Goal: Task Accomplishment & Management: Use online tool/utility

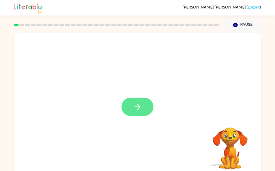
click at [136, 102] on button "button" at bounding box center [138, 107] width 32 height 18
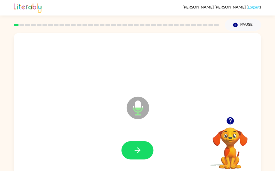
click at [137, 106] on icon "Microphone The Microphone is here when it is your turn to talk" at bounding box center [163, 115] width 75 height 38
click at [229, 122] on icon "button" at bounding box center [230, 120] width 7 height 7
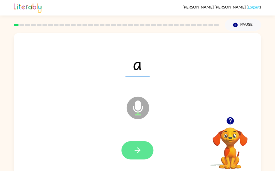
click at [142, 148] on icon "button" at bounding box center [137, 150] width 9 height 9
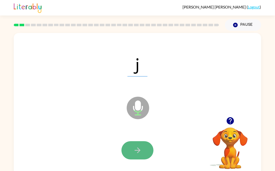
click at [141, 148] on icon "button" at bounding box center [137, 150] width 9 height 9
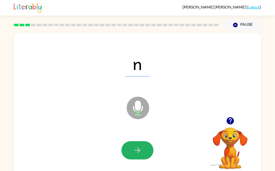
click at [141, 148] on icon "button" at bounding box center [137, 150] width 9 height 9
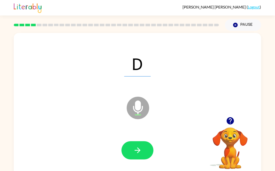
click at [141, 148] on icon "button" at bounding box center [137, 150] width 9 height 9
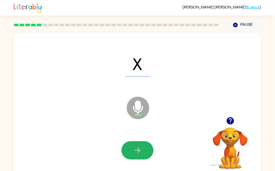
click at [141, 148] on icon "button" at bounding box center [137, 150] width 9 height 9
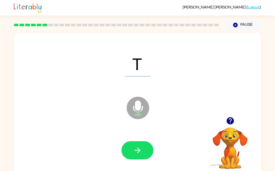
click at [141, 148] on icon "button" at bounding box center [137, 150] width 9 height 9
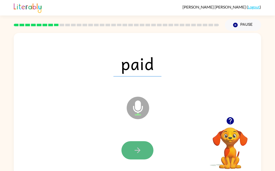
click at [143, 148] on button "button" at bounding box center [138, 150] width 32 height 18
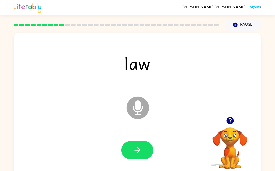
click at [143, 148] on button "button" at bounding box center [138, 150] width 32 height 18
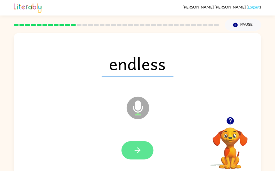
click at [143, 148] on button "button" at bounding box center [138, 150] width 32 height 18
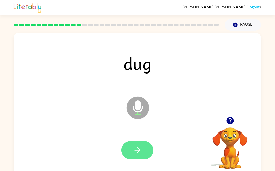
click at [144, 149] on button "button" at bounding box center [138, 150] width 32 height 18
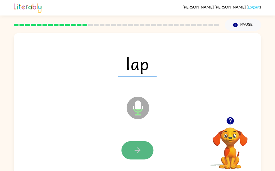
click at [145, 149] on button "button" at bounding box center [138, 150] width 32 height 18
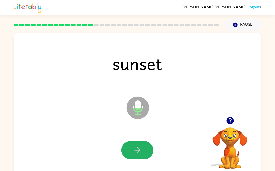
click at [145, 149] on button "button" at bounding box center [138, 150] width 32 height 18
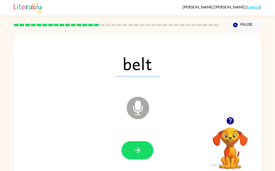
click at [145, 149] on button "button" at bounding box center [138, 150] width 32 height 18
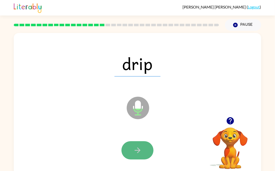
click at [143, 152] on button "button" at bounding box center [138, 150] width 32 height 18
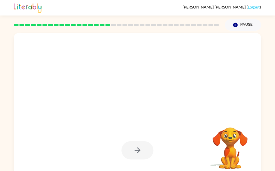
click at [143, 152] on div at bounding box center [138, 150] width 32 height 18
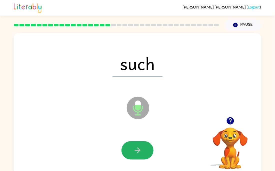
click at [143, 152] on button "button" at bounding box center [138, 150] width 32 height 18
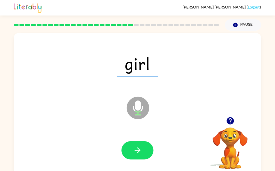
click at [143, 152] on button "button" at bounding box center [138, 150] width 32 height 18
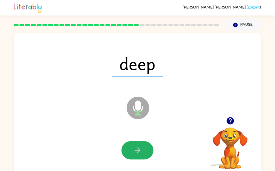
click at [143, 152] on button "button" at bounding box center [138, 150] width 32 height 18
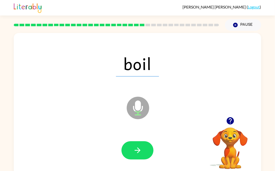
click at [143, 152] on button "button" at bounding box center [138, 150] width 32 height 18
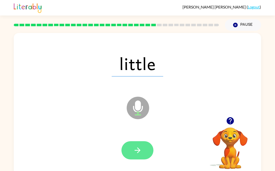
click at [146, 149] on button "button" at bounding box center [138, 150] width 32 height 18
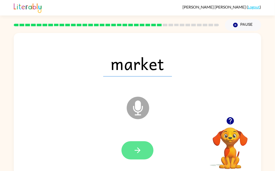
click at [134, 148] on icon "button" at bounding box center [137, 150] width 9 height 9
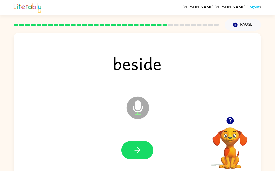
click at [134, 148] on icon "button" at bounding box center [137, 150] width 9 height 9
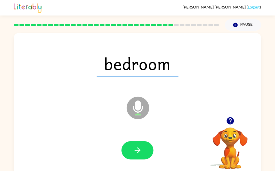
click at [134, 106] on icon at bounding box center [138, 108] width 23 height 23
click at [145, 151] on button "button" at bounding box center [138, 150] width 32 height 18
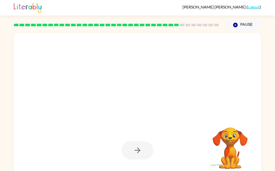
click at [145, 151] on div at bounding box center [138, 150] width 32 height 18
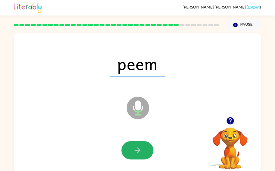
click at [145, 151] on button "button" at bounding box center [138, 150] width 32 height 18
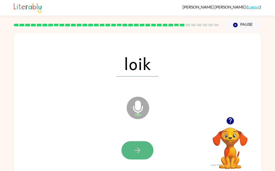
click at [145, 151] on button "button" at bounding box center [138, 150] width 32 height 18
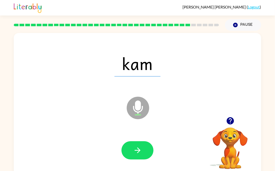
click at [145, 151] on button "button" at bounding box center [138, 150] width 32 height 18
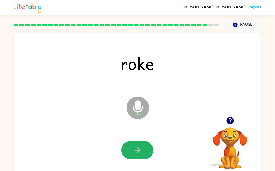
click at [145, 151] on button "button" at bounding box center [138, 150] width 32 height 18
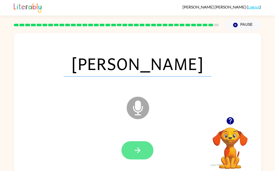
click at [145, 151] on button "button" at bounding box center [138, 150] width 32 height 18
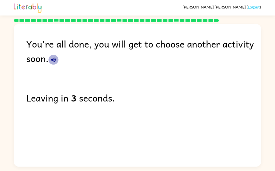
click at [51, 60] on icon "button" at bounding box center [54, 60] width 6 height 6
